Goal: Task Accomplishment & Management: Manage account settings

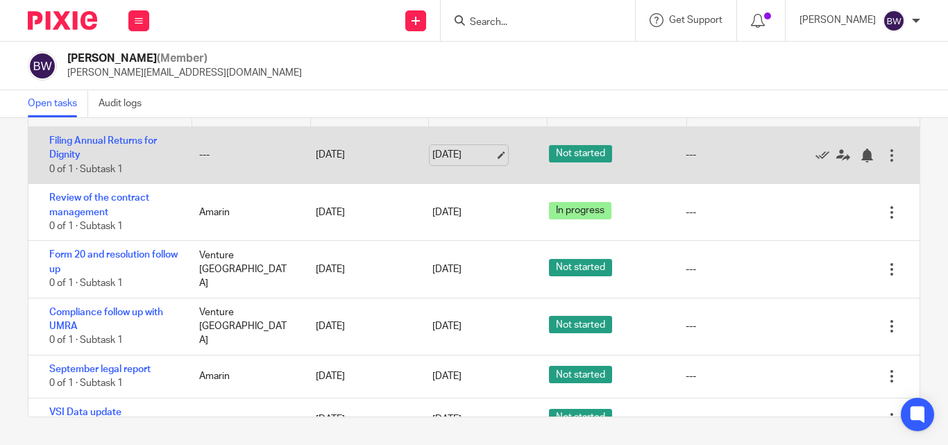
click at [448, 157] on link "23 Sep 2025" at bounding box center [463, 155] width 62 height 15
click at [113, 140] on link "Filing Annual Returns for Dignity" at bounding box center [103, 148] width 108 height 24
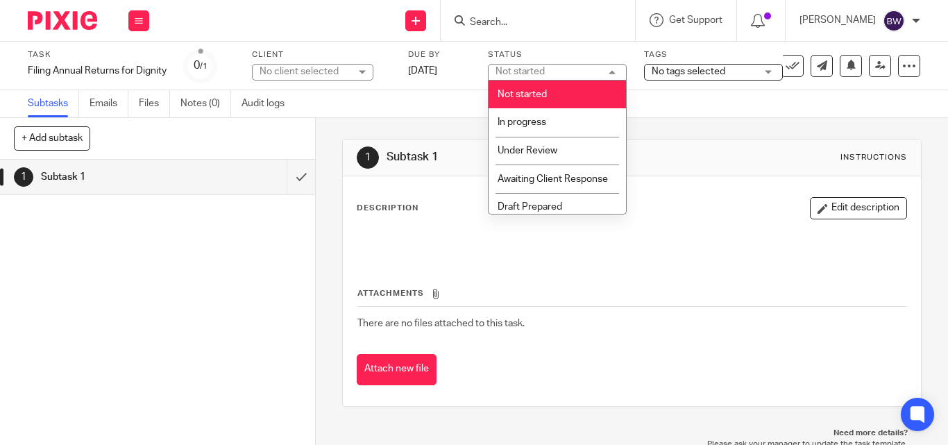
click at [613, 70] on div "Not started Not started" at bounding box center [557, 72] width 139 height 17
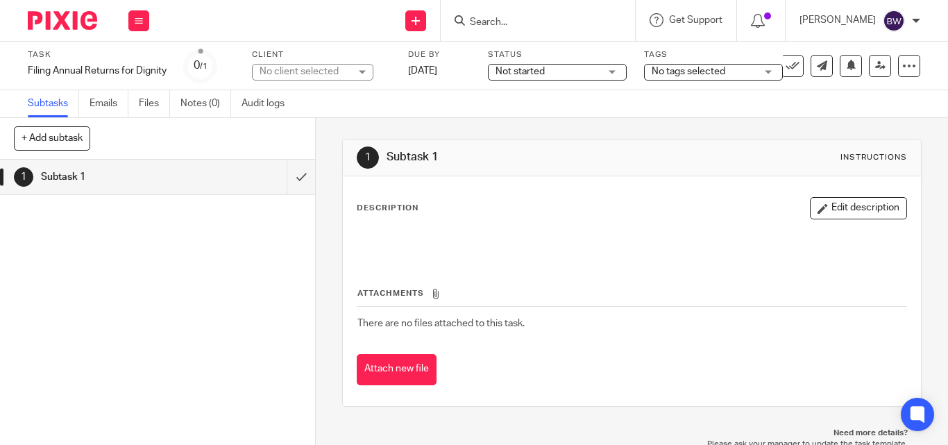
click at [613, 70] on div "Not started Not started" at bounding box center [557, 72] width 139 height 17
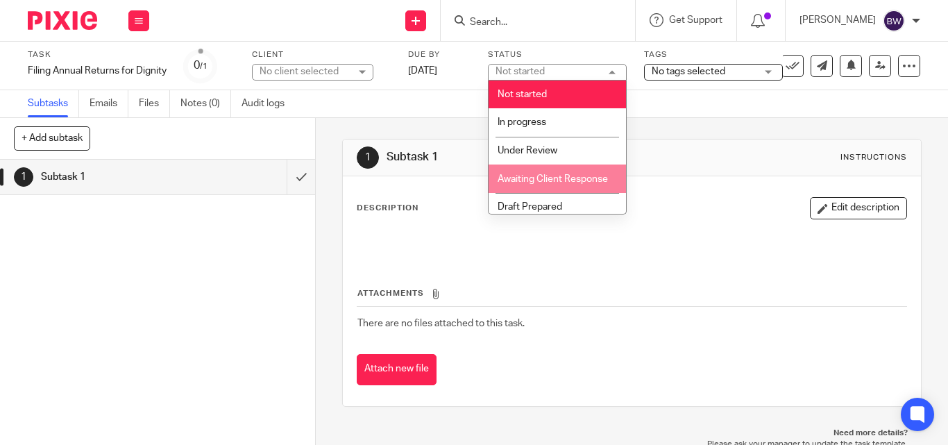
click at [562, 193] on li "Awaiting Client Response" at bounding box center [556, 178] width 137 height 28
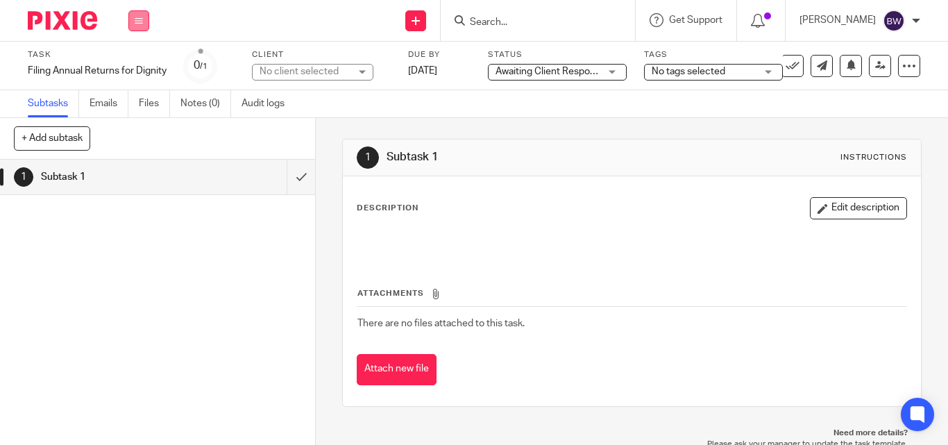
click at [144, 15] on button at bounding box center [138, 20] width 21 height 21
click at [139, 117] on li "Team" at bounding box center [138, 126] width 37 height 20
click at [132, 126] on link "Team" at bounding box center [131, 126] width 23 height 10
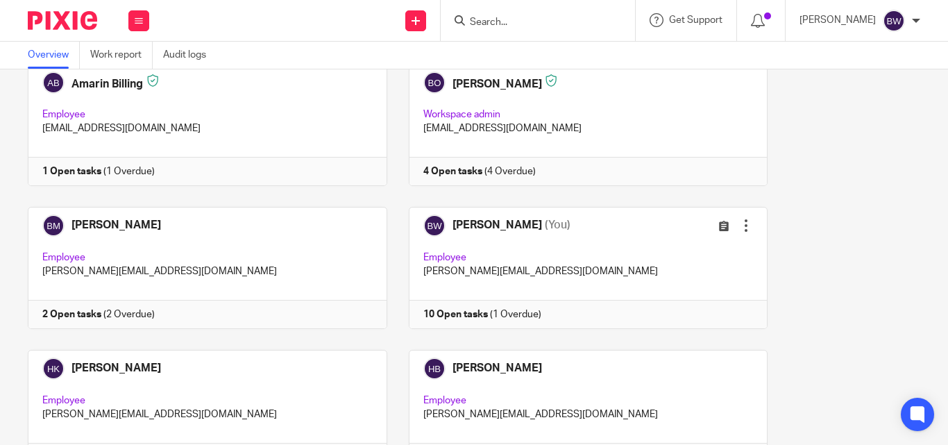
scroll to position [225, 0]
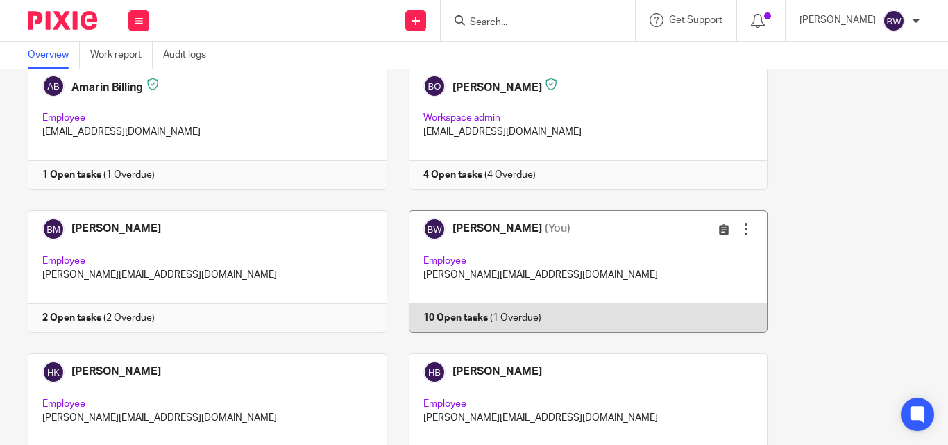
click at [546, 245] on link at bounding box center [577, 271] width 381 height 122
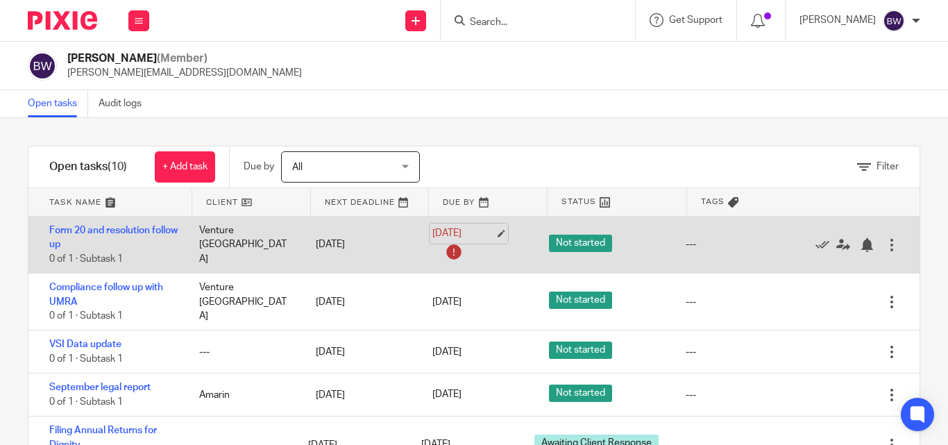
click at [448, 227] on link "[DATE]" at bounding box center [463, 233] width 62 height 15
click at [73, 228] on link "Form 20 and resolution follow up" at bounding box center [113, 237] width 128 height 24
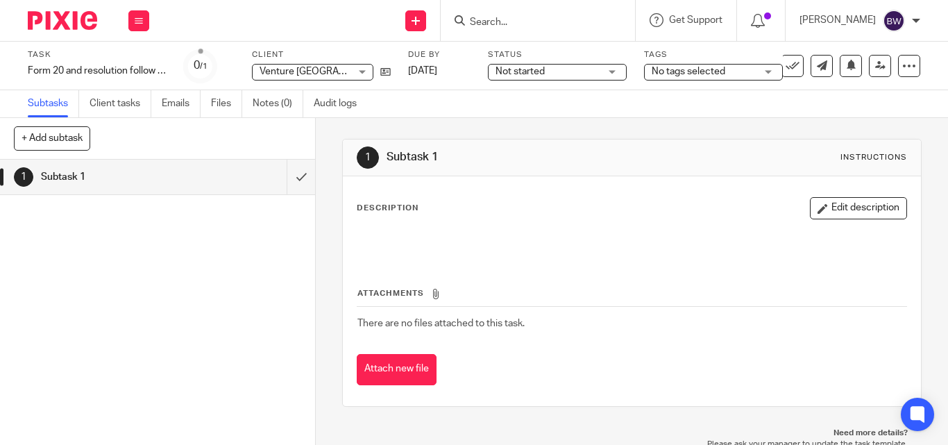
click at [616, 75] on div "Not started Not started" at bounding box center [557, 72] width 139 height 17
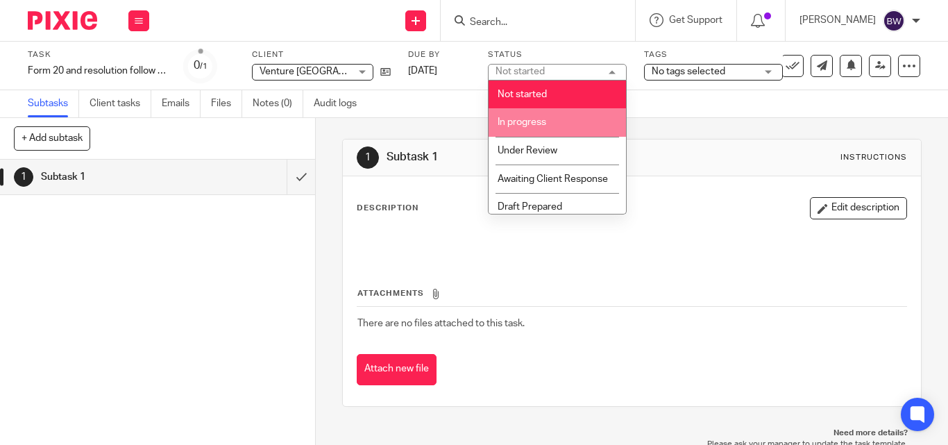
click at [543, 120] on span "In progress" at bounding box center [521, 122] width 49 height 10
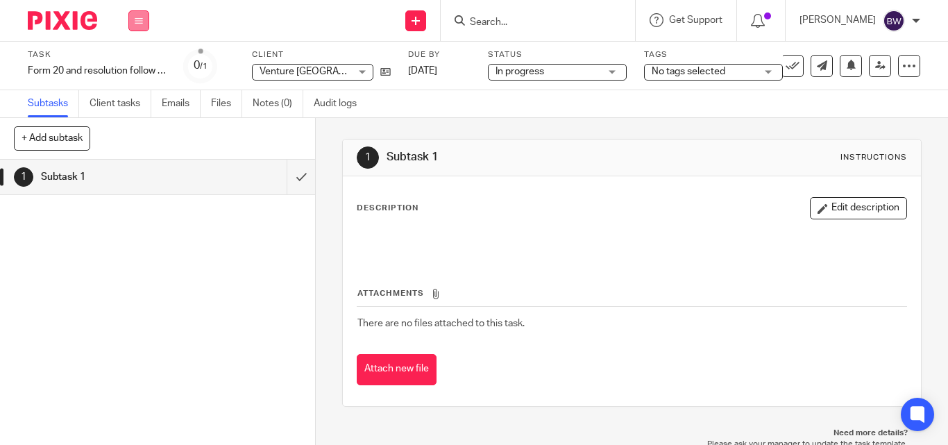
click at [134, 18] on button at bounding box center [138, 20] width 21 height 21
click at [141, 124] on link "Team" at bounding box center [131, 126] width 23 height 10
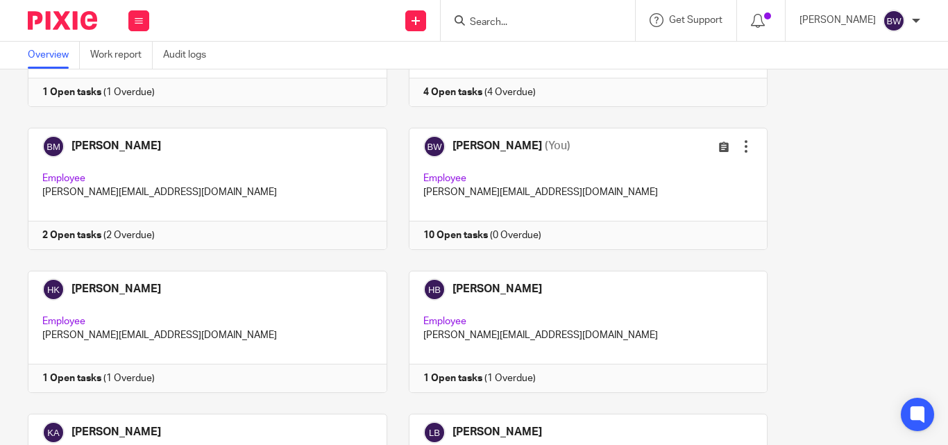
scroll to position [314, 0]
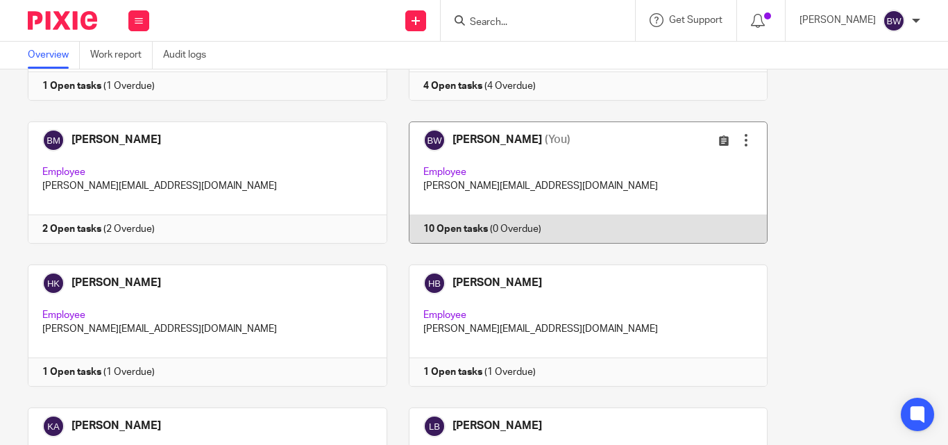
click at [463, 204] on link at bounding box center [577, 182] width 381 height 122
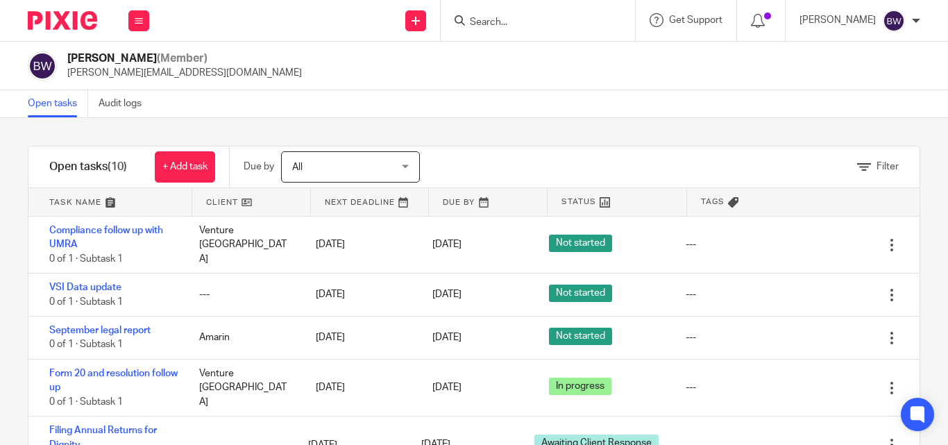
click at [776, 318] on div "September legal report 0 of 1 · Subtask 1 Amarin [DATE] [DATE] Not started --- …" at bounding box center [473, 337] width 891 height 43
